Goal: Task Accomplishment & Management: Use online tool/utility

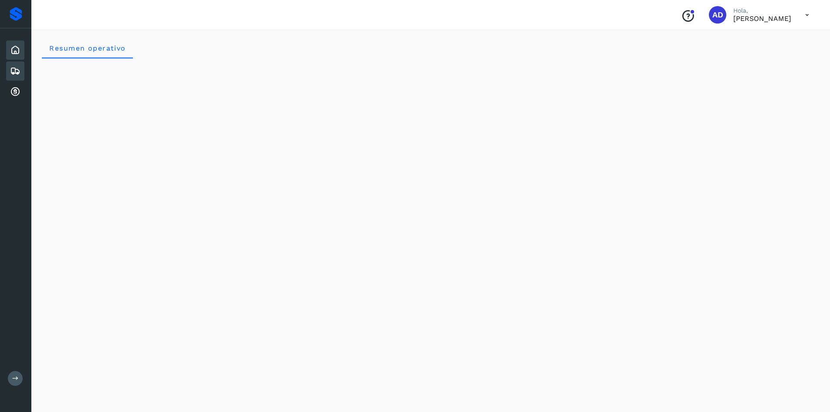
click at [24, 75] on div "Embarques" at bounding box center [15, 70] width 18 height 19
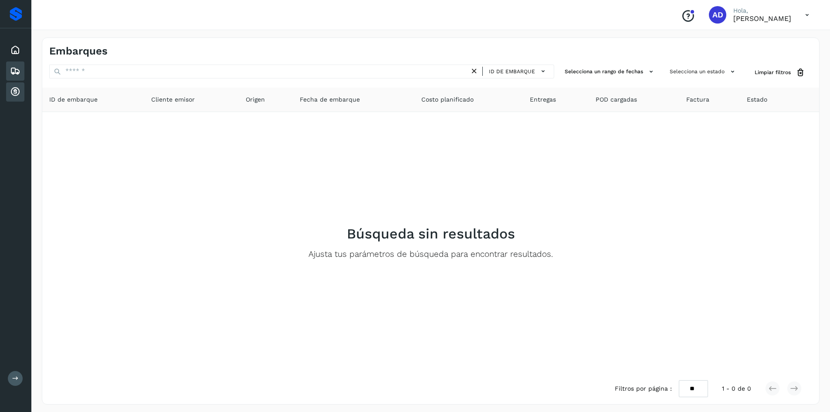
click at [19, 94] on icon at bounding box center [15, 92] width 10 height 10
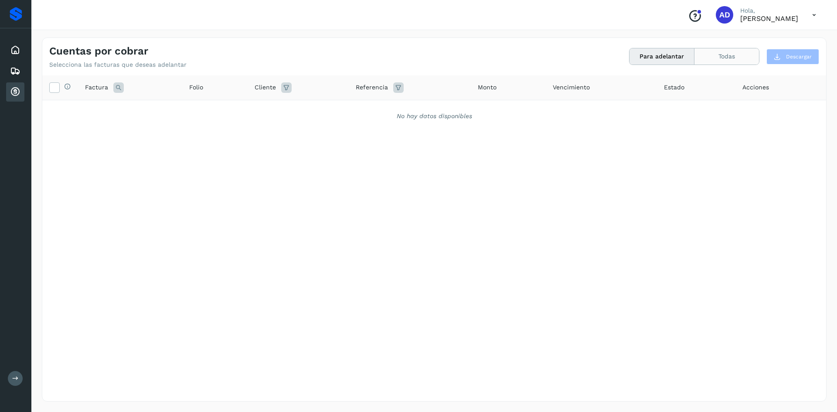
click at [711, 60] on button "Todas" at bounding box center [726, 56] width 64 height 16
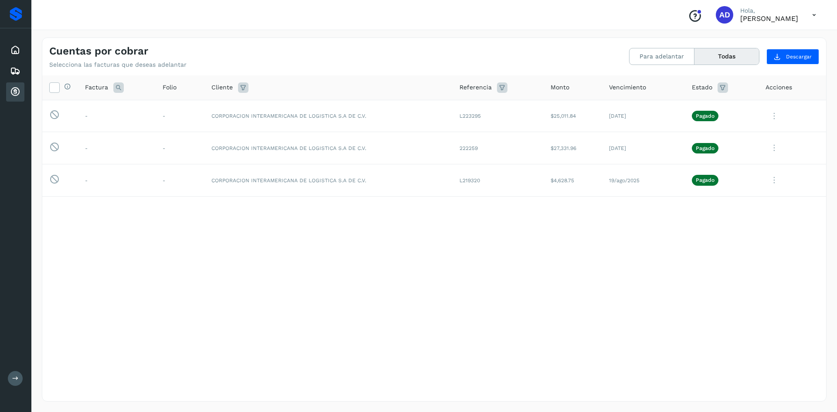
click at [380, 294] on div "Selecciona todas las facturas disponibles para adelanto Factura Folio Cliente R…" at bounding box center [433, 220] width 783 height 290
click at [775, 180] on icon at bounding box center [773, 180] width 17 height 18
click at [738, 256] on button "CEP" at bounding box center [767, 252] width 104 height 17
click at [772, 148] on icon at bounding box center [773, 148] width 17 height 18
click at [736, 222] on button "CEP" at bounding box center [767, 220] width 104 height 17
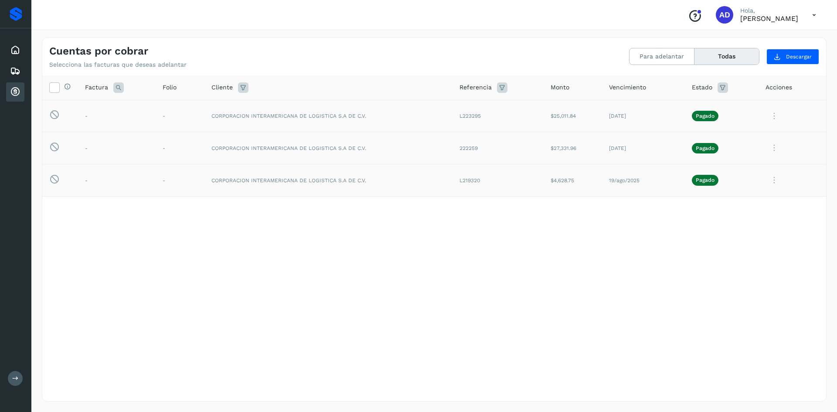
click at [773, 118] on icon at bounding box center [773, 116] width 17 height 18
click at [746, 188] on button "CEP" at bounding box center [767, 188] width 104 height 17
click at [773, 117] on icon at bounding box center [773, 116] width 17 height 18
click at [748, 191] on button "CEP" at bounding box center [767, 188] width 104 height 17
click at [602, 278] on div "Selecciona todas las facturas disponibles para adelanto Factura Folio Cliente R…" at bounding box center [433, 220] width 783 height 290
